Goal: Use online tool/utility: Use online tool/utility

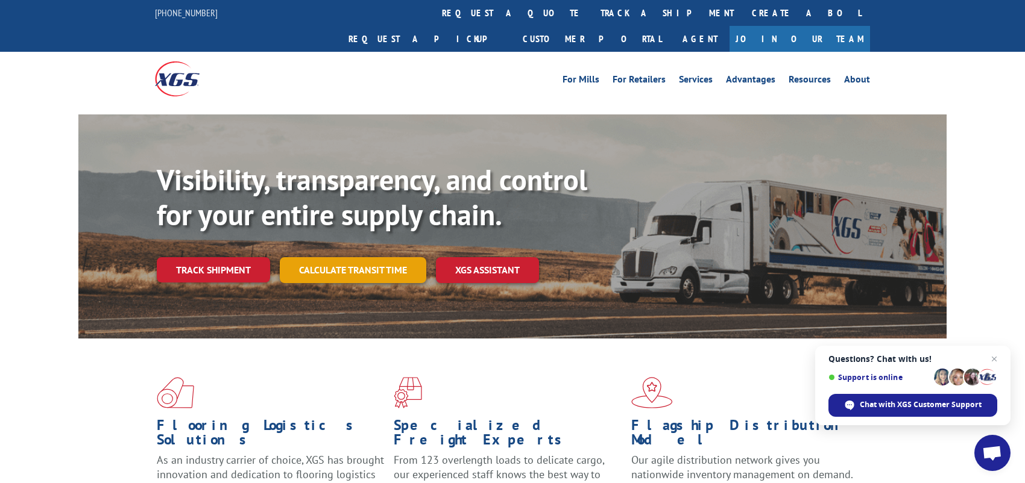
click at [371, 257] on link "Calculate transit time" at bounding box center [353, 270] width 146 height 26
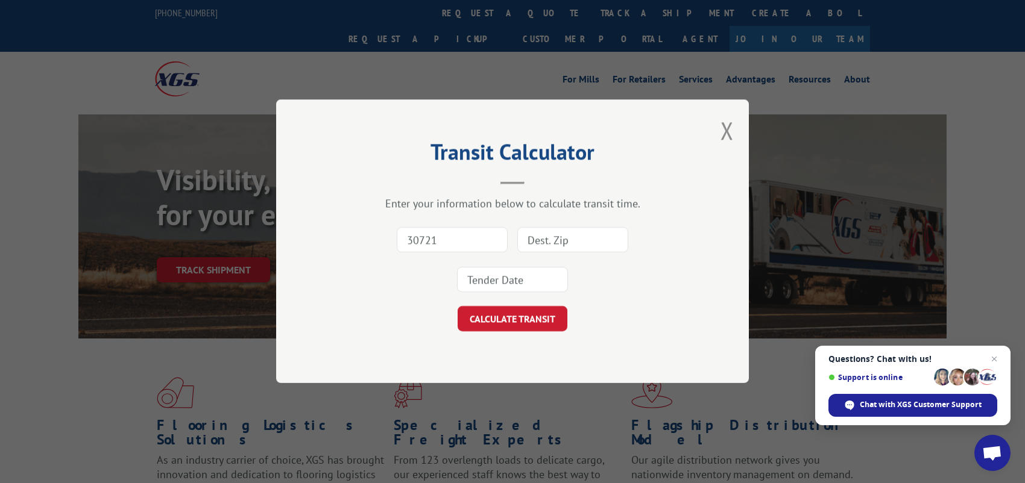
type input "30721"
type input "94580"
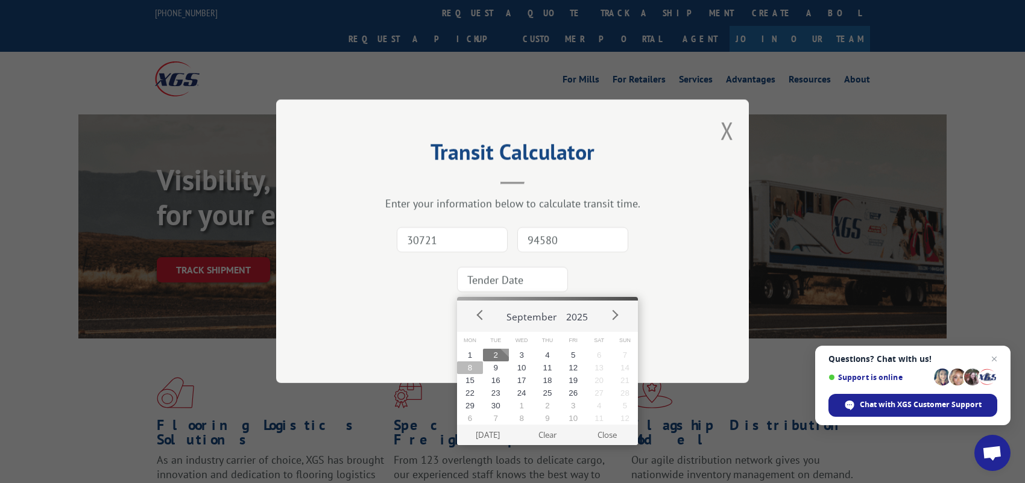
click at [470, 369] on button "8" at bounding box center [470, 368] width 26 height 13
type input "[DATE]"
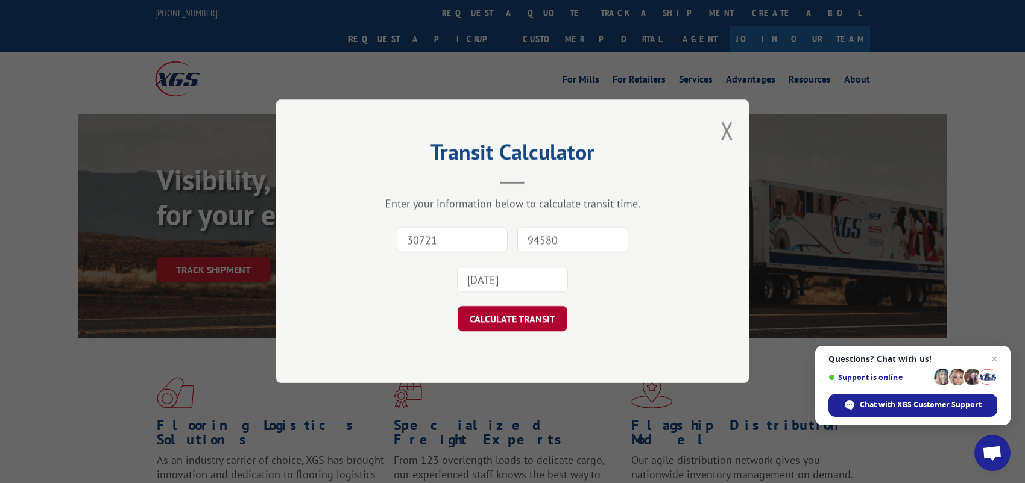
click at [488, 317] on button "CALCULATE TRANSIT" at bounding box center [513, 319] width 110 height 25
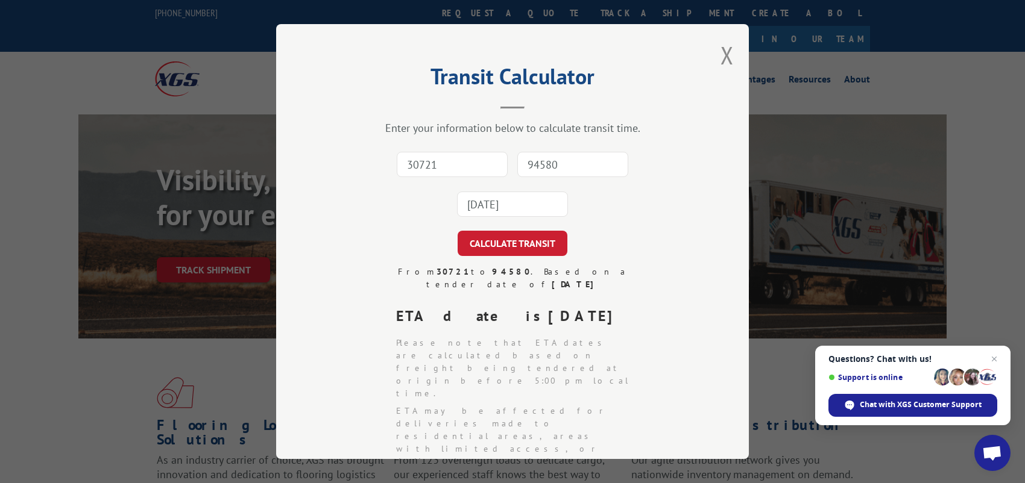
click at [459, 163] on input "30721" at bounding box center [452, 164] width 111 height 25
type input "30721"
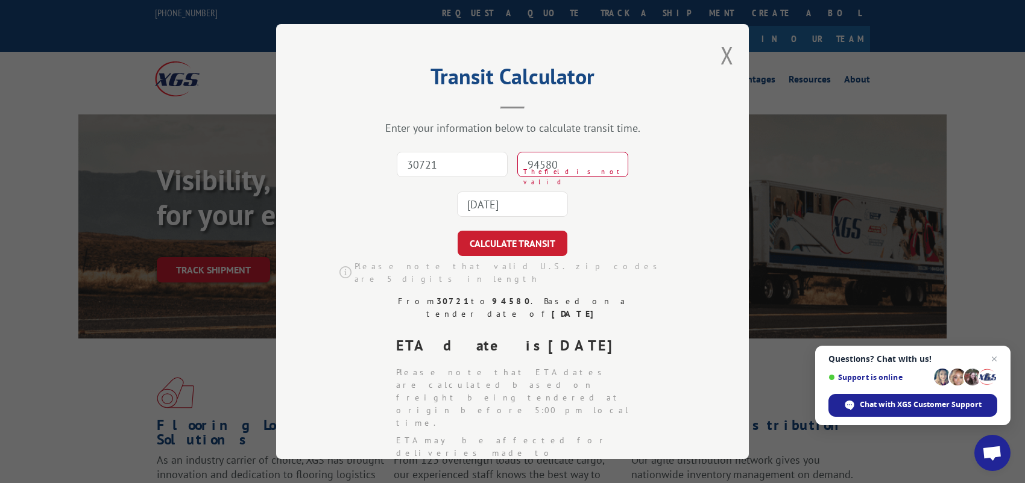
type input "94580"
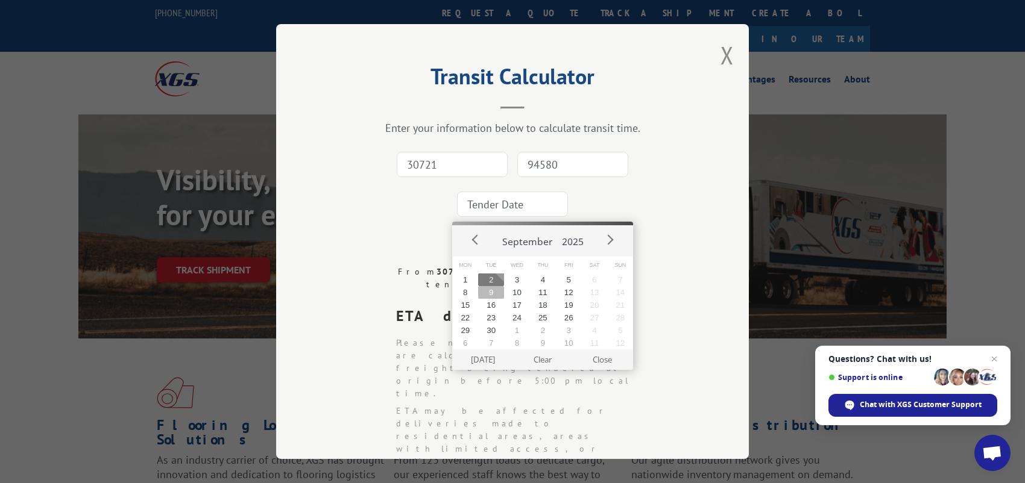
click at [493, 294] on button "9" at bounding box center [491, 292] width 26 height 13
type input "[DATE]"
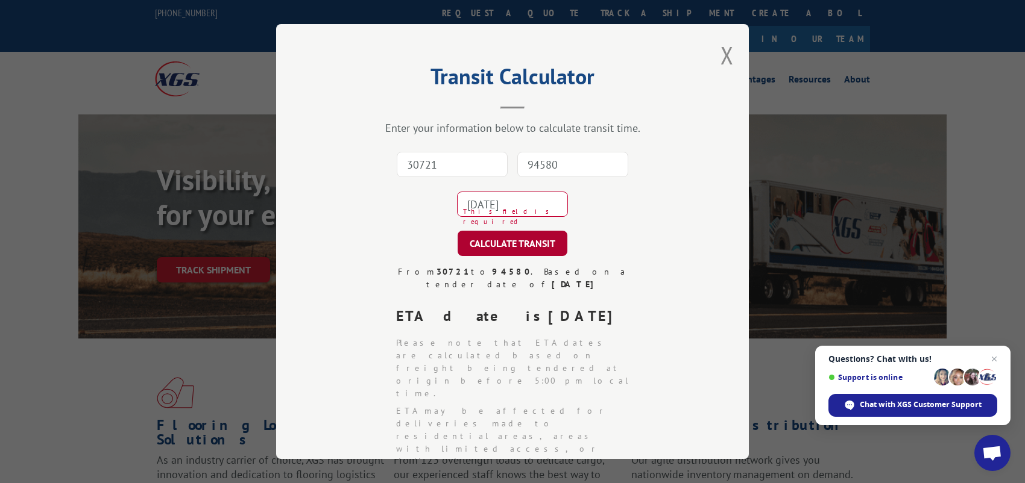
click at [515, 246] on button "CALCULATE TRANSIT" at bounding box center [513, 243] width 110 height 25
